Goal: Information Seeking & Learning: Learn about a topic

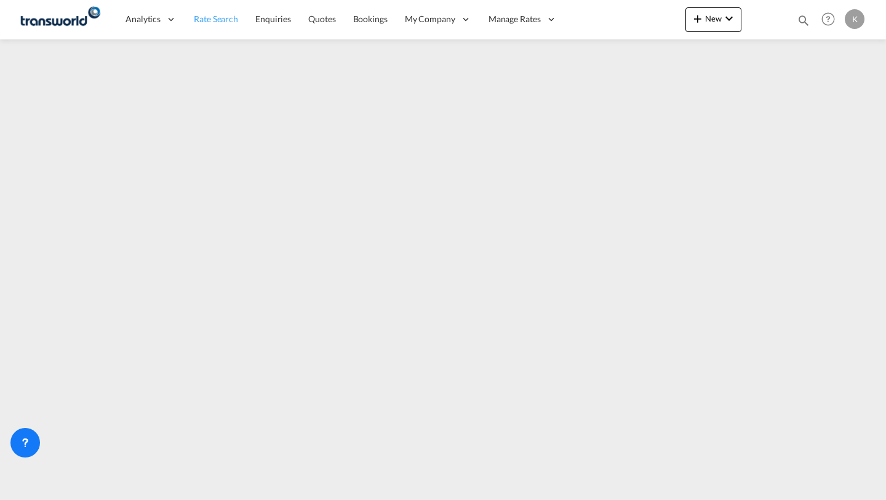
click at [222, 15] on span "Rate Search" at bounding box center [216, 19] width 44 height 10
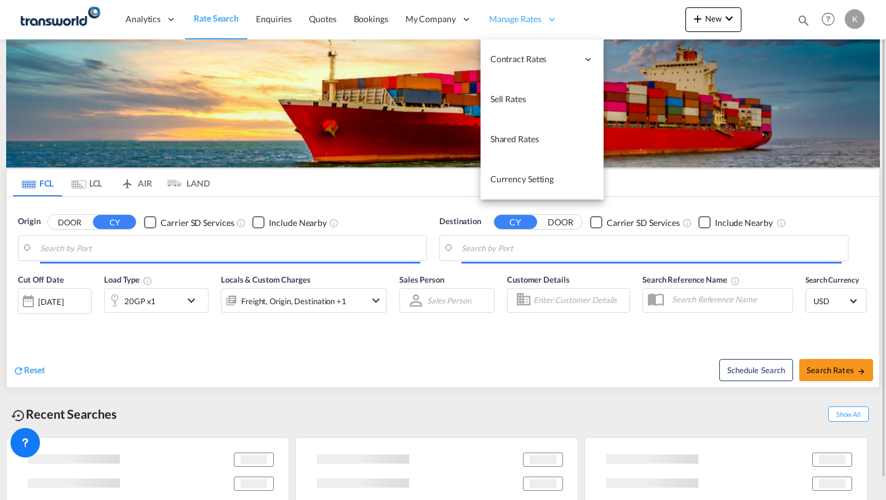
type input "[PERSON_NAME] ([PERSON_NAME]), [GEOGRAPHIC_DATA]"
type input "[GEOGRAPHIC_DATA], [GEOGRAPHIC_DATA]"
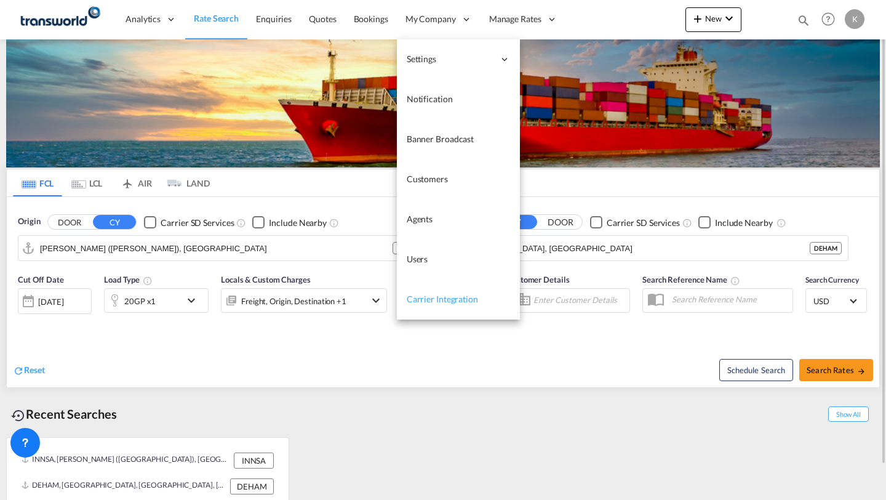
click at [442, 299] on span "Carrier Integration" at bounding box center [442, 298] width 71 height 10
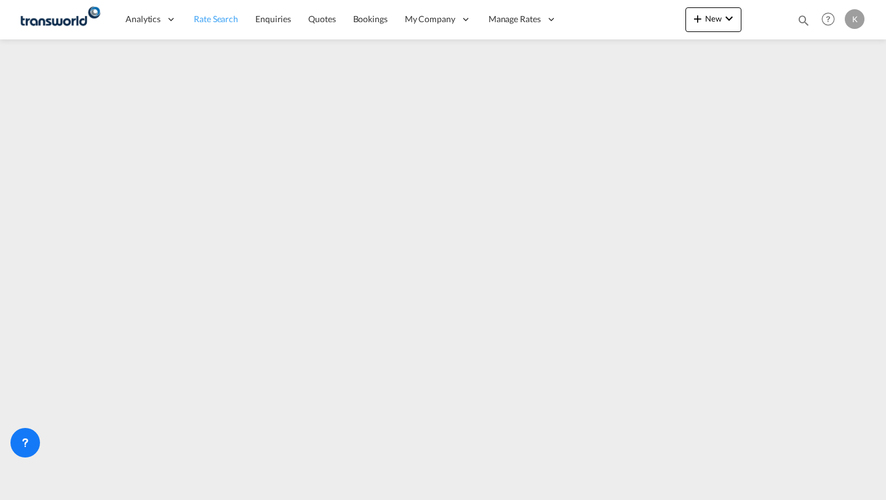
click at [210, 25] on span "Rate Search" at bounding box center [216, 19] width 44 height 12
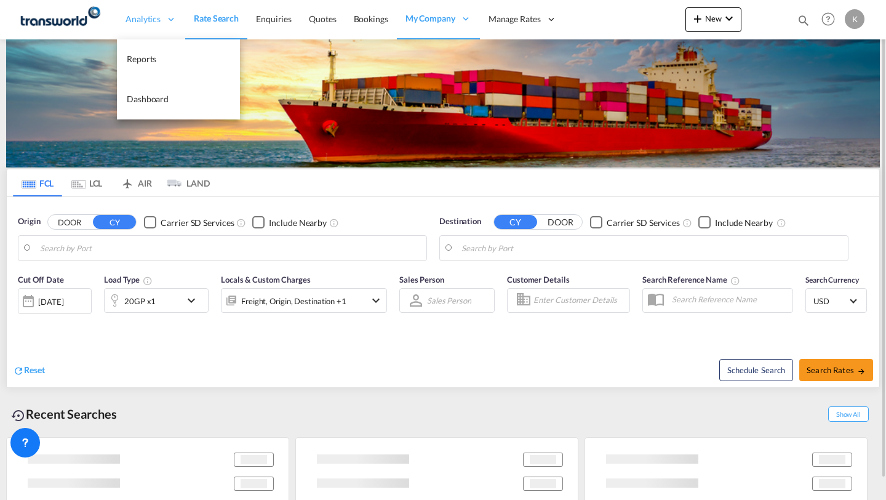
type input "[PERSON_NAME] ([PERSON_NAME]), [GEOGRAPHIC_DATA]"
type input "[GEOGRAPHIC_DATA], [GEOGRAPHIC_DATA]"
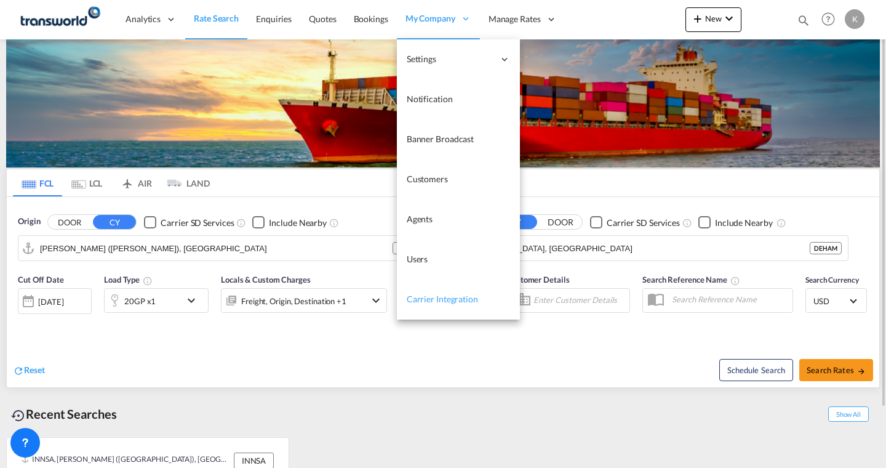
click at [420, 297] on span "Carrier Integration" at bounding box center [442, 298] width 71 height 10
